Goal: Transaction & Acquisition: Download file/media

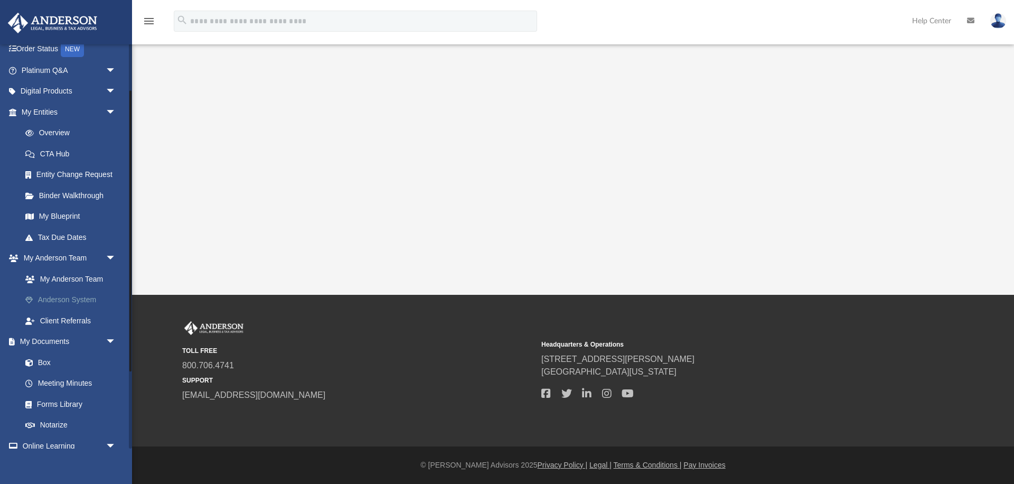
scroll to position [73, 0]
click at [42, 354] on link "Box" at bounding box center [73, 359] width 117 height 21
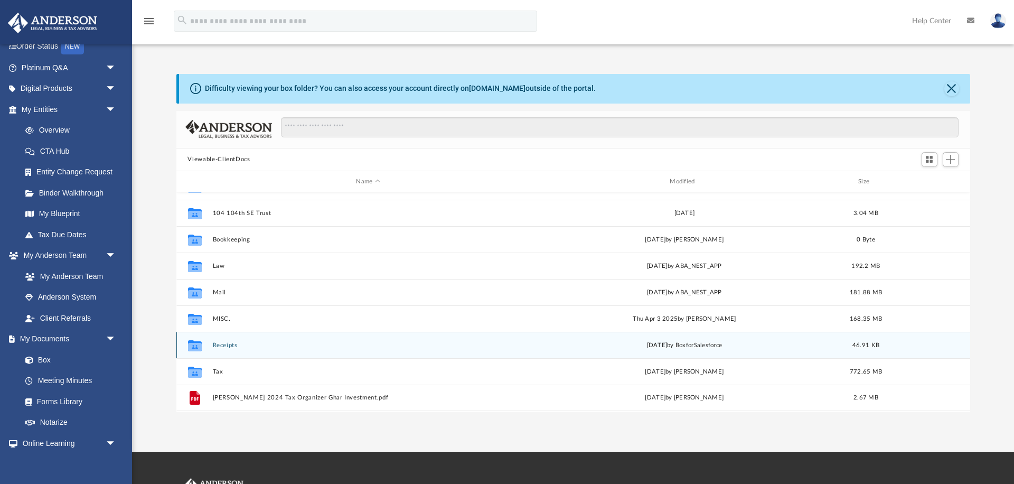
scroll to position [19, 0]
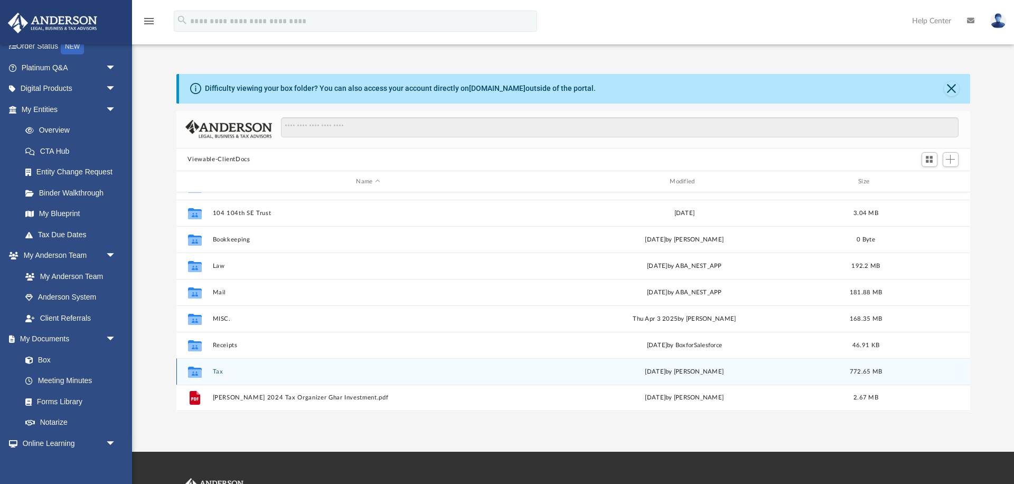
click at [220, 374] on button "Tax" at bounding box center [368, 371] width 312 height 7
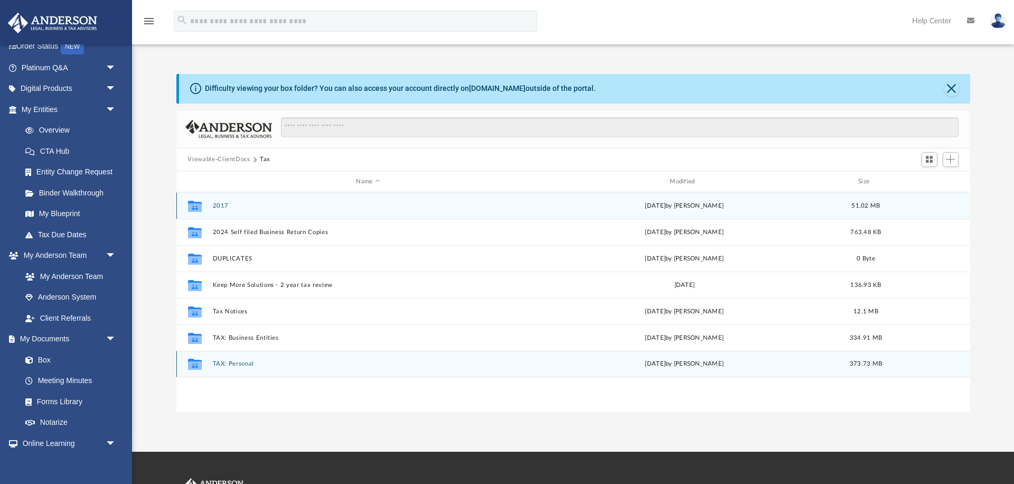
scroll to position [0, 0]
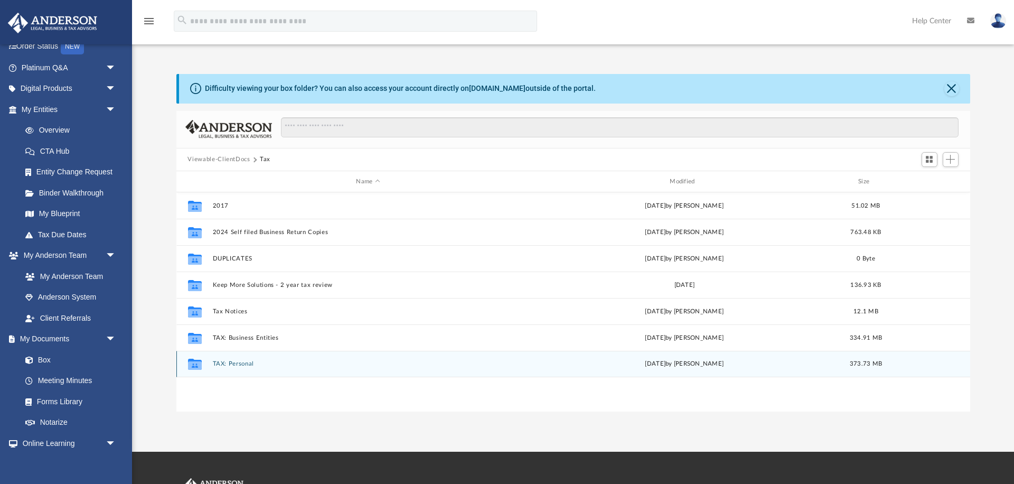
click at [210, 364] on div "Collaborated Folder TAX: Personal [DATE] by [PERSON_NAME] 373.73 MB" at bounding box center [573, 364] width 794 height 26
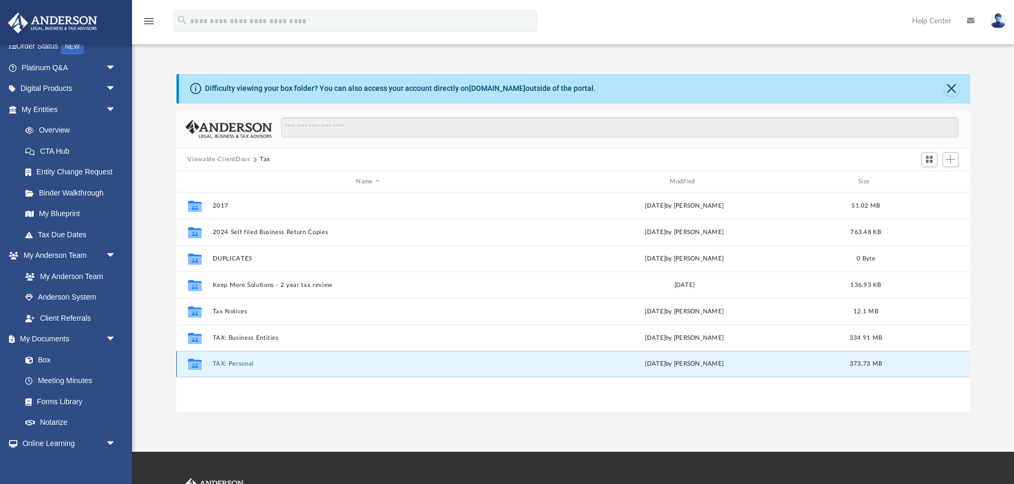
click at [225, 366] on button "TAX: Personal" at bounding box center [368, 364] width 312 height 7
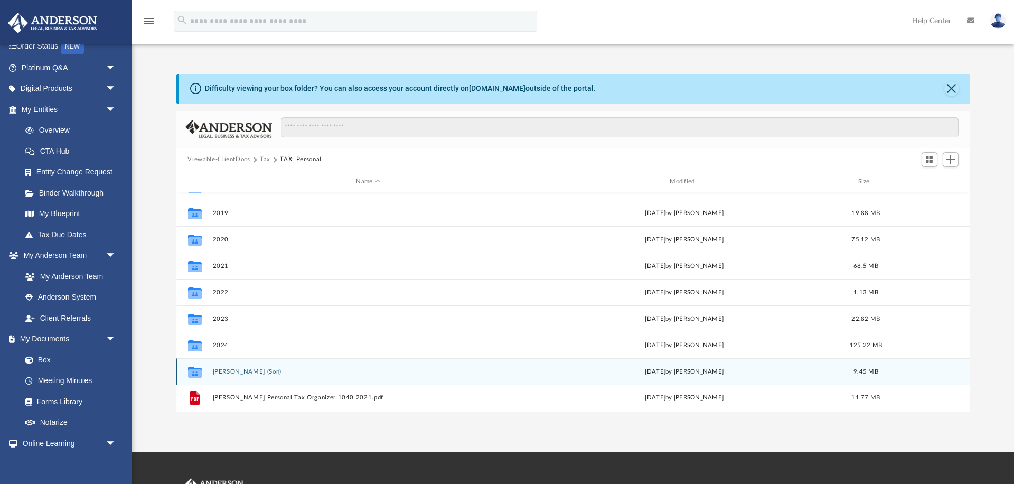
scroll to position [98, 0]
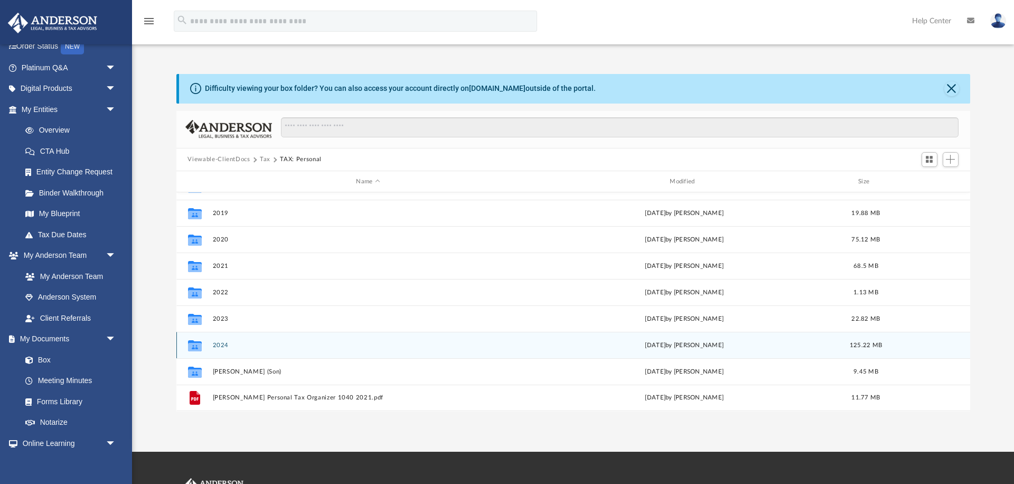
click at [221, 348] on button "2024" at bounding box center [368, 345] width 312 height 7
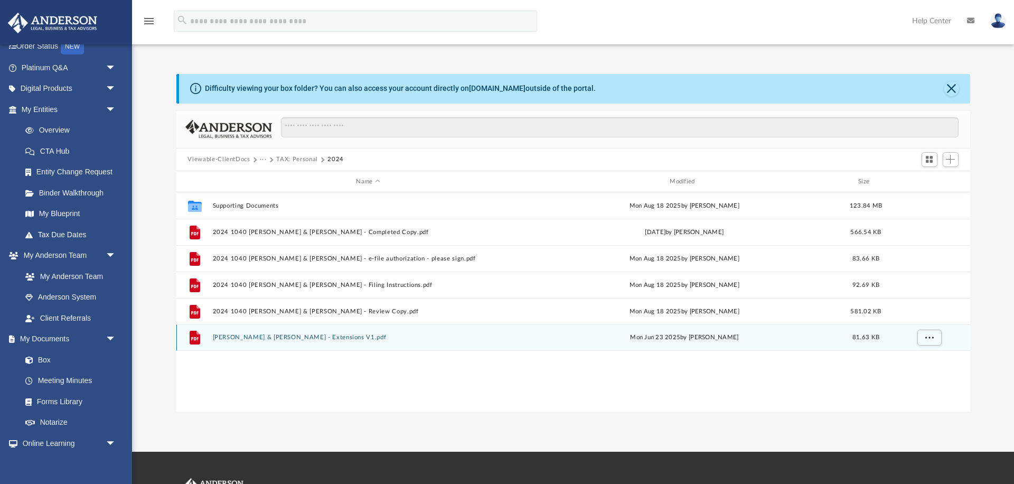
scroll to position [0, 0]
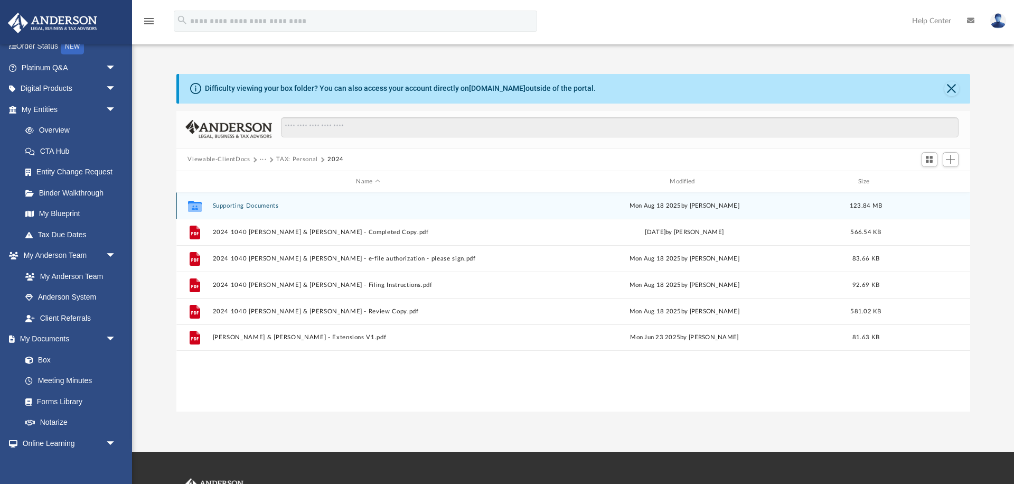
click at [247, 208] on button "Supporting Documents" at bounding box center [368, 205] width 312 height 7
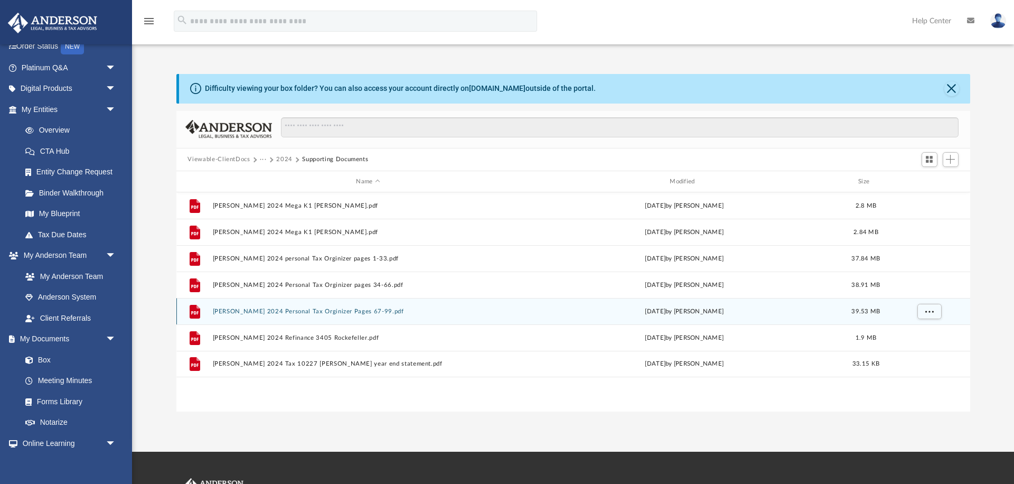
click at [279, 314] on button "[PERSON_NAME] 2024 Personal Tax Orginizer Pages 67-99.pdf" at bounding box center [368, 311] width 312 height 7
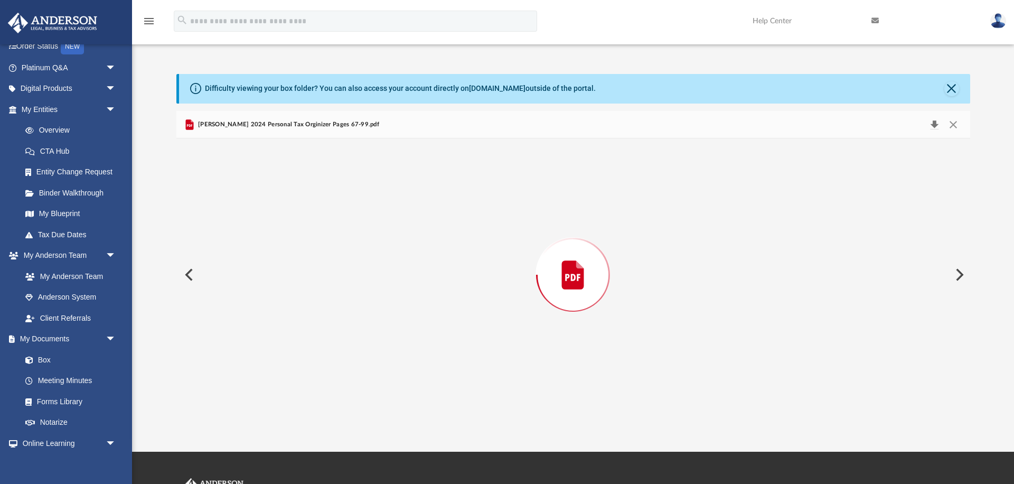
click at [934, 125] on button "Download" at bounding box center [934, 124] width 19 height 15
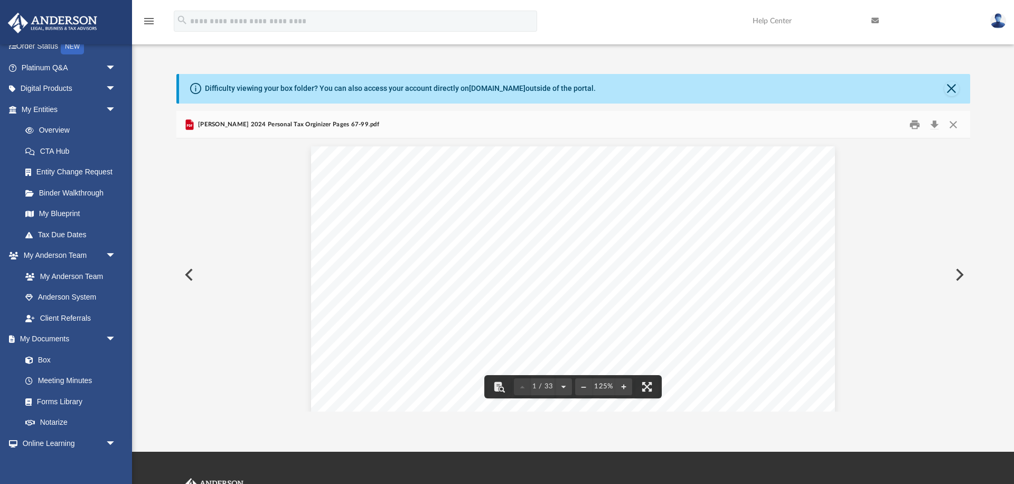
click at [190, 278] on button "Preview" at bounding box center [187, 275] width 23 height 30
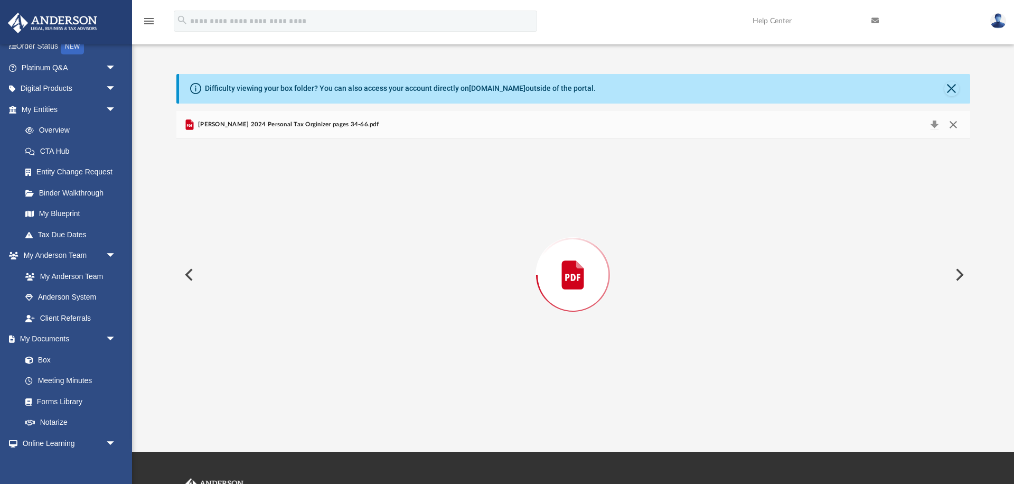
click at [952, 124] on button "Close" at bounding box center [953, 124] width 19 height 15
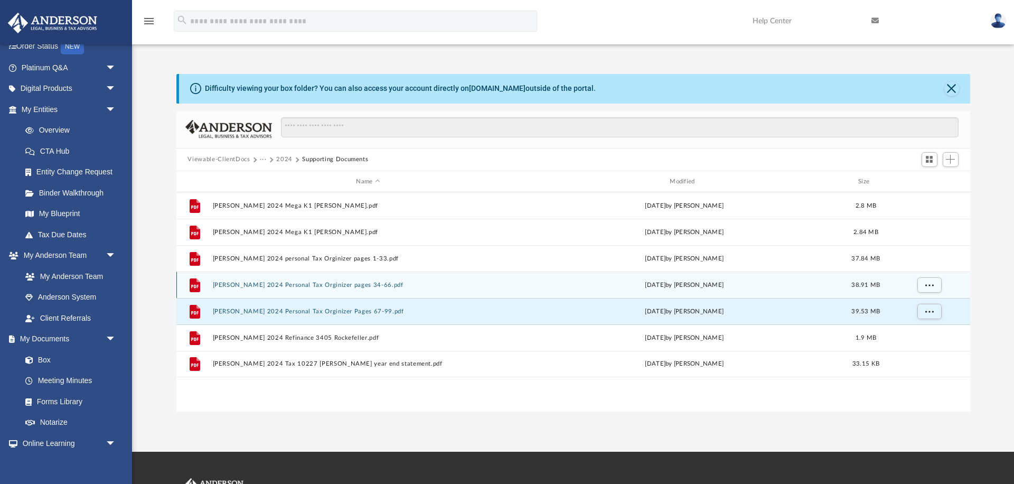
click at [308, 287] on button "[PERSON_NAME] 2024 Personal Tax Orginizer pages 34-66.pdf" at bounding box center [368, 284] width 312 height 7
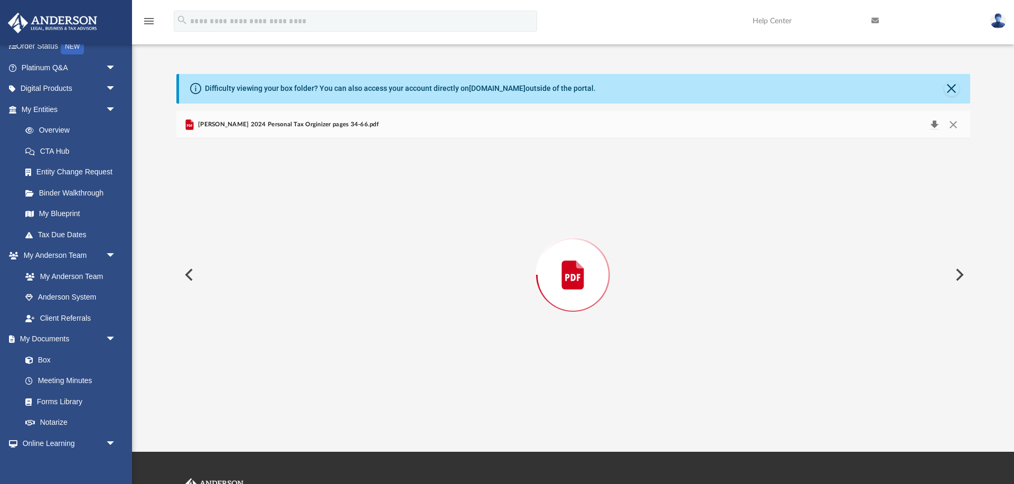
click at [933, 123] on button "Download" at bounding box center [934, 124] width 19 height 15
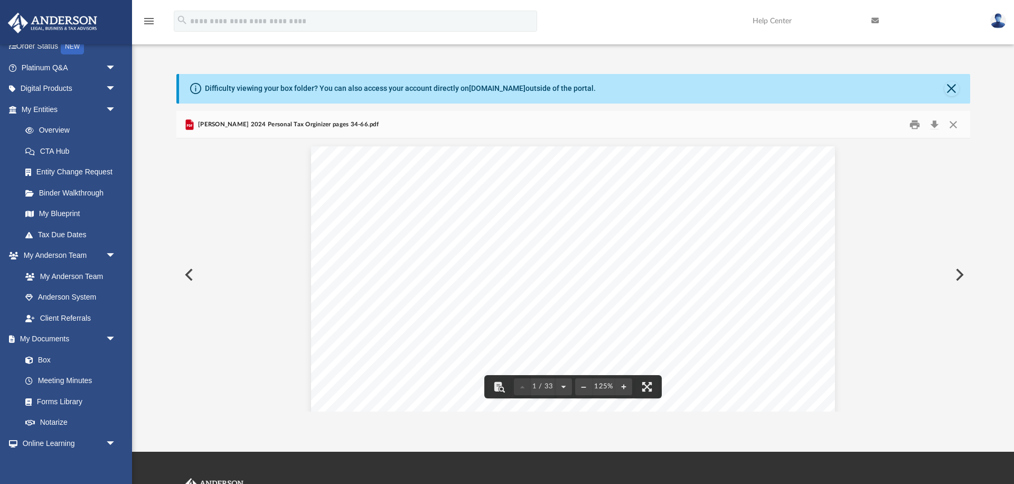
click at [955, 124] on button "Close" at bounding box center [953, 124] width 19 height 16
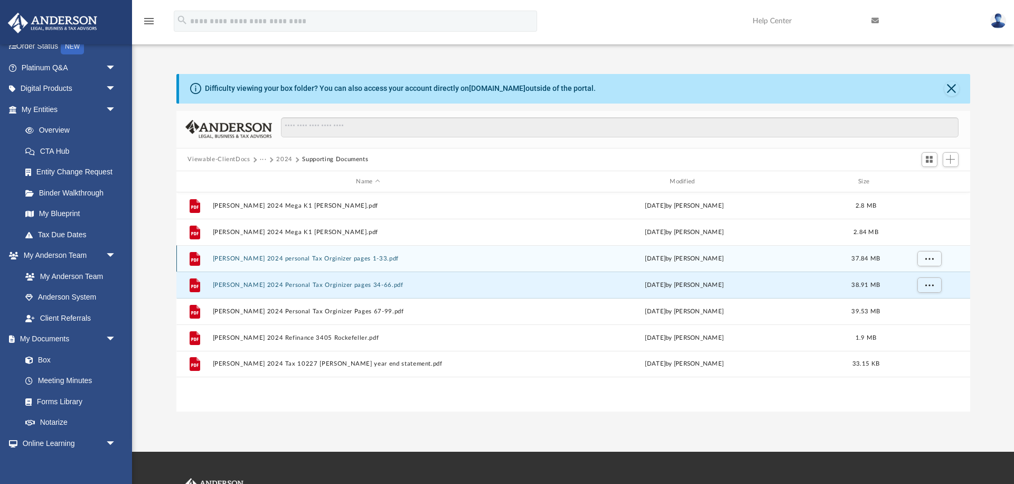
click at [297, 254] on div "File [PERSON_NAME] 2024 personal Tax Orginizer pages 1-33.pdf [DATE] by [PERSON…" at bounding box center [573, 258] width 794 height 26
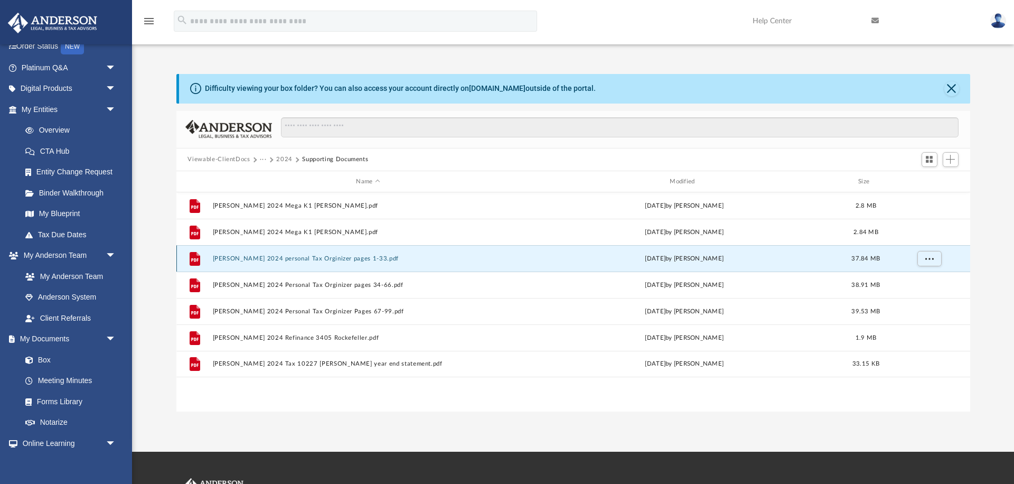
click at [267, 257] on button "[PERSON_NAME] 2024 personal Tax Orginizer pages 1-33.pdf" at bounding box center [368, 258] width 312 height 7
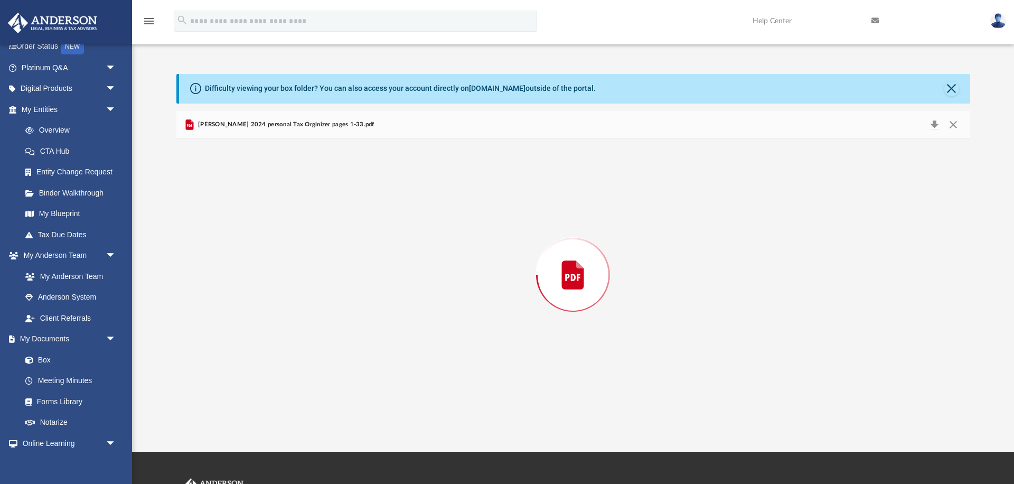
click at [267, 257] on div "Preview" at bounding box center [573, 274] width 794 height 272
click at [936, 125] on button "Download" at bounding box center [934, 124] width 19 height 15
